Goal: Check status: Check status

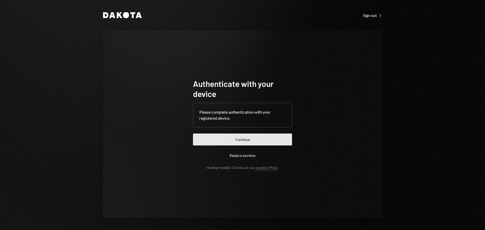
click at [246, 142] on button "Continue" at bounding box center [242, 140] width 99 height 12
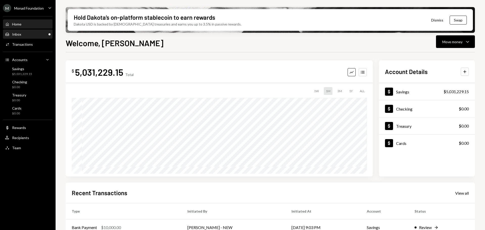
click at [23, 35] on div "Inbox Inbox" at bounding box center [27, 34] width 45 height 5
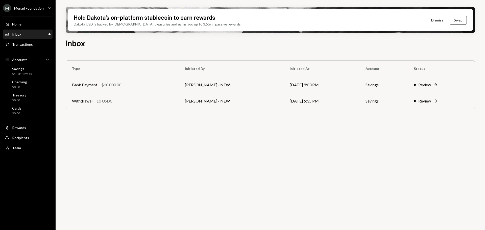
click at [17, 25] on div "Home" at bounding box center [16, 24] width 9 height 4
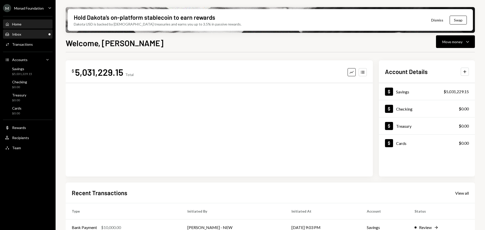
click at [26, 34] on div "Inbox Inbox" at bounding box center [27, 34] width 45 height 5
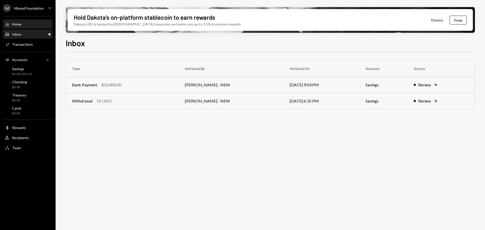
click at [30, 23] on div "Home Home" at bounding box center [27, 24] width 45 height 5
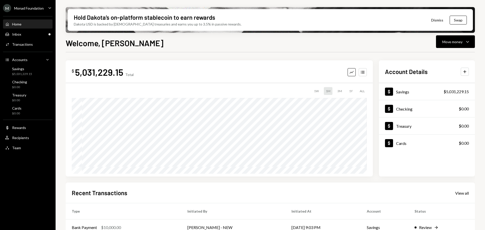
click at [20, 22] on div "Home" at bounding box center [16, 24] width 9 height 4
click at [32, 33] on div "Inbox Inbox" at bounding box center [27, 34] width 45 height 5
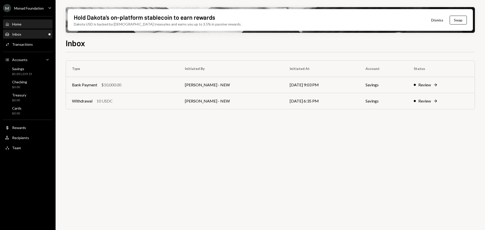
click at [41, 24] on div "Home Home" at bounding box center [27, 24] width 45 height 5
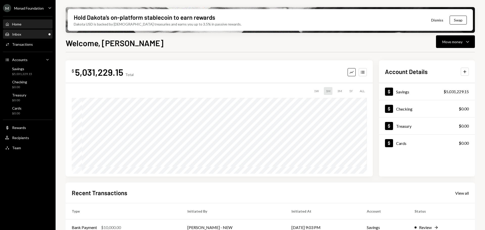
click at [32, 33] on div "Inbox Inbox" at bounding box center [27, 34] width 45 height 5
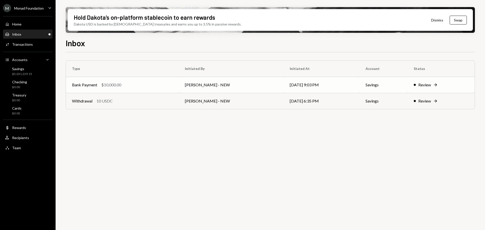
click at [155, 85] on div "Bank Payment $10,000.00" at bounding box center [122, 85] width 101 height 6
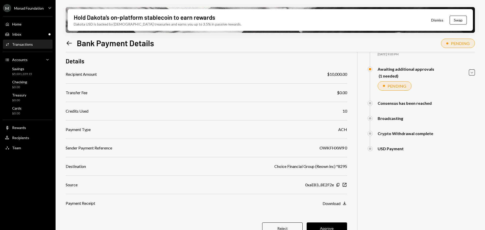
scroll to position [48, 0]
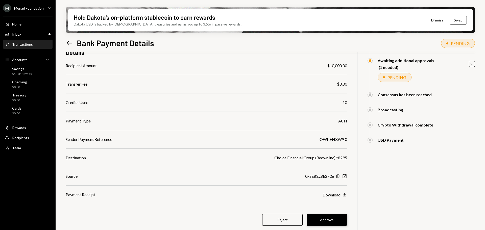
click at [327, 217] on button "Approve" at bounding box center [327, 220] width 40 height 12
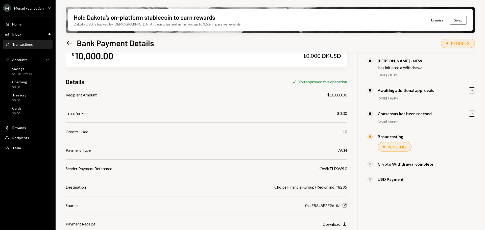
scroll to position [0, 0]
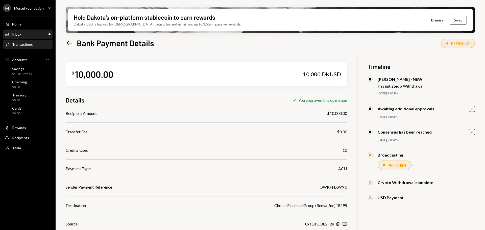
click at [34, 33] on div "Inbox Inbox" at bounding box center [27, 34] width 45 height 5
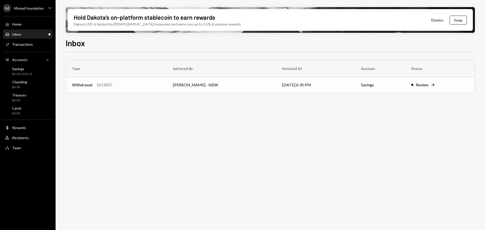
click at [139, 89] on td "Withdrawal 10 USDC" at bounding box center [116, 85] width 101 height 16
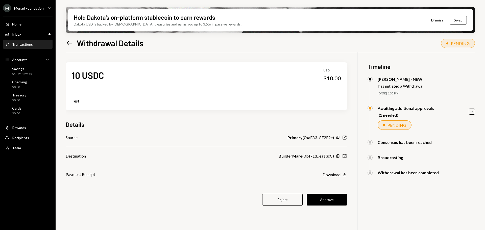
drag, startPoint x: 326, startPoint y: 199, endPoint x: 323, endPoint y: 190, distance: 9.2
click at [326, 199] on button "Approve" at bounding box center [327, 200] width 40 height 12
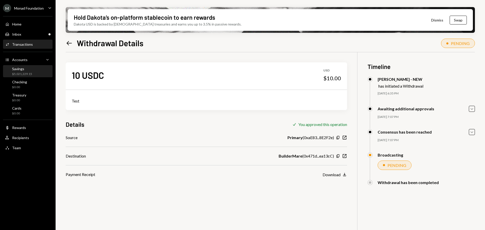
click at [22, 70] on div "Savings" at bounding box center [22, 69] width 20 height 4
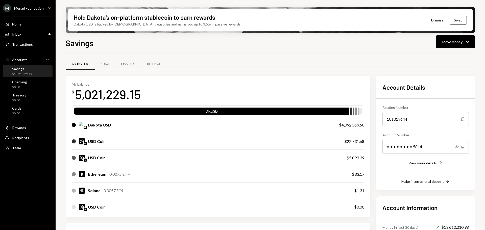
scroll to position [115, 0]
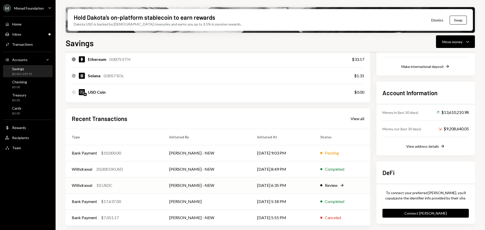
click at [136, 185] on div "Withdrawal 10 USDC" at bounding box center [114, 185] width 85 height 6
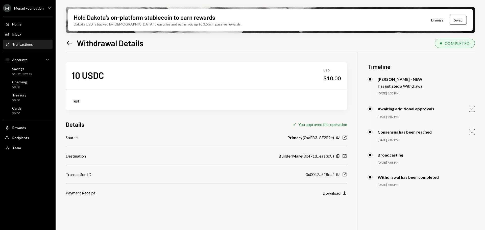
click at [345, 173] on icon "New Window" at bounding box center [344, 174] width 5 height 5
click at [29, 69] on div "Savings" at bounding box center [22, 69] width 20 height 4
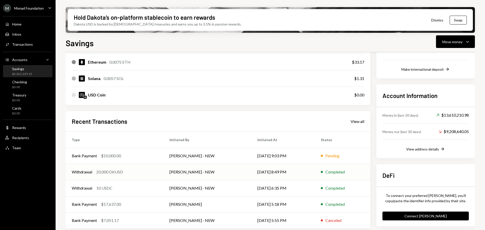
scroll to position [115, 0]
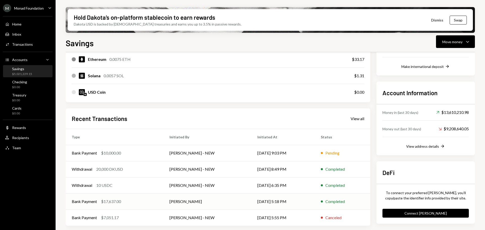
click at [149, 202] on div "Bank Payment $17,637.00" at bounding box center [115, 202] width 86 height 6
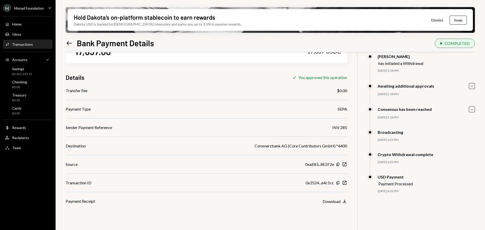
scroll to position [15, 0]
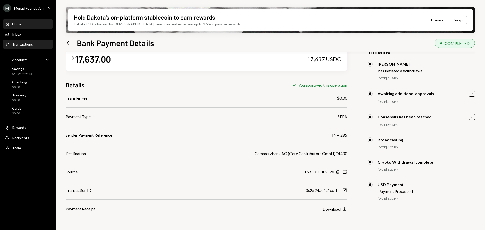
click at [18, 23] on div "Home" at bounding box center [16, 24] width 9 height 4
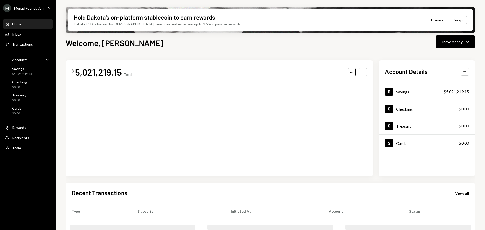
click at [35, 8] on div "Monad Foundation" at bounding box center [29, 8] width 30 height 4
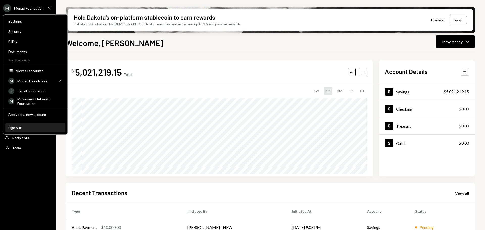
click at [28, 129] on div "Sign out" at bounding box center [35, 128] width 54 height 4
